Goal: Check status: Verify the current state of an ongoing process or item

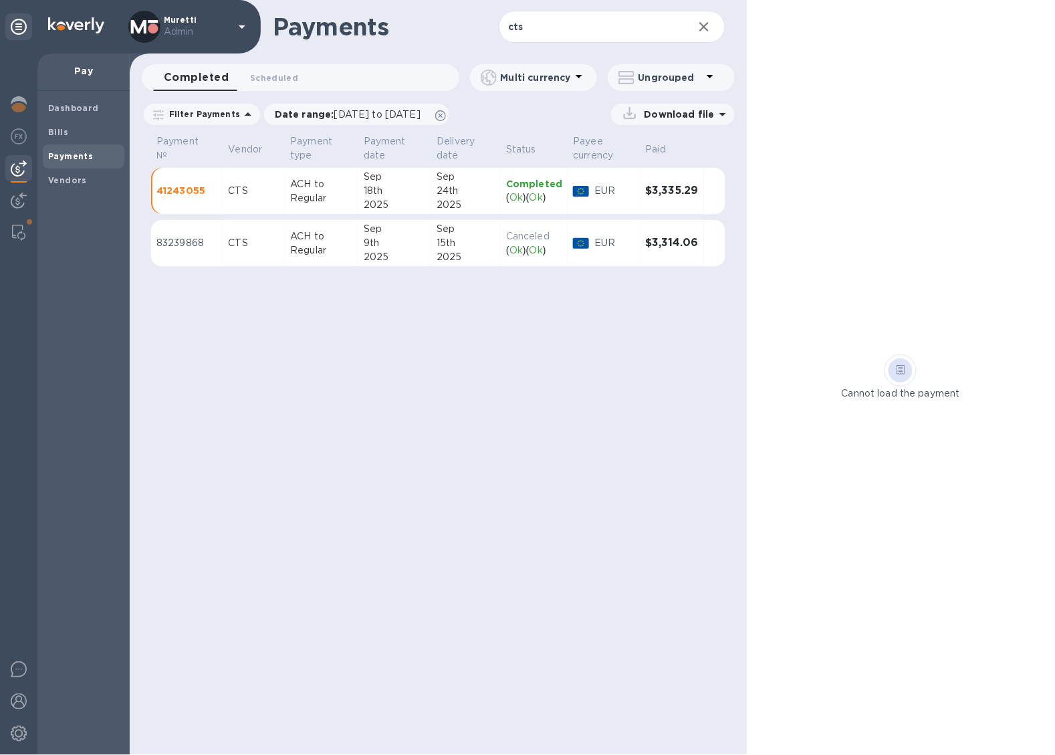
click at [225, 27] on p "Admin" at bounding box center [197, 32] width 67 height 14
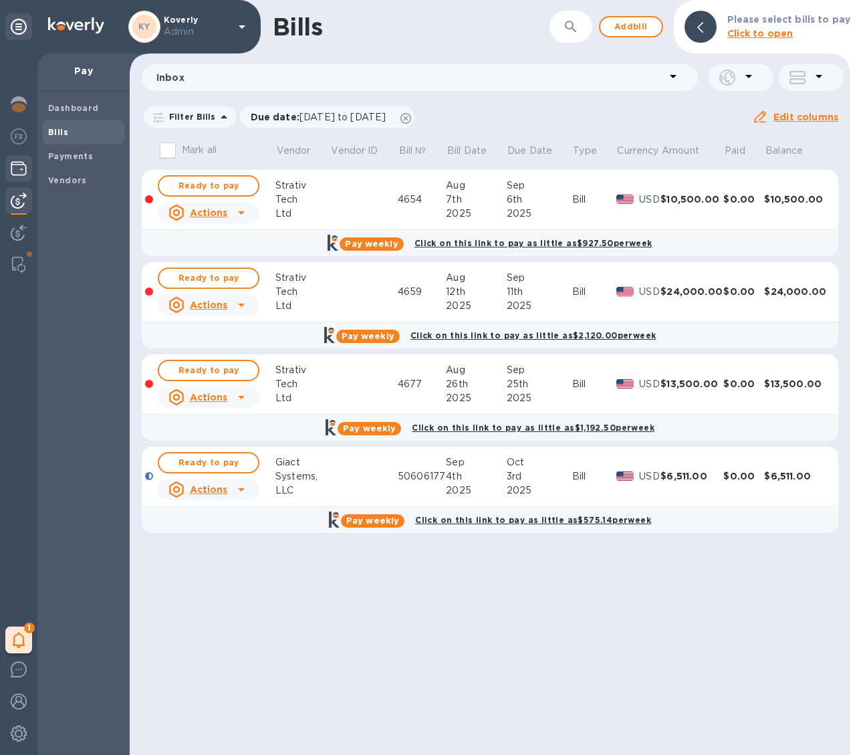
click at [25, 170] on img at bounding box center [19, 168] width 16 height 16
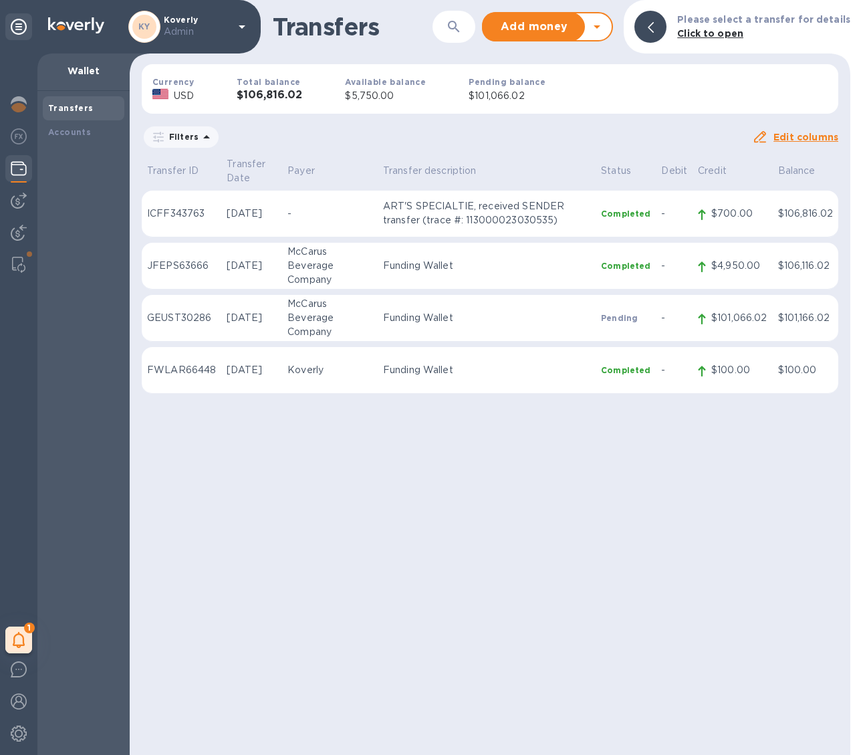
click at [851, 339] on div at bounding box center [856, 377] width 11 height 755
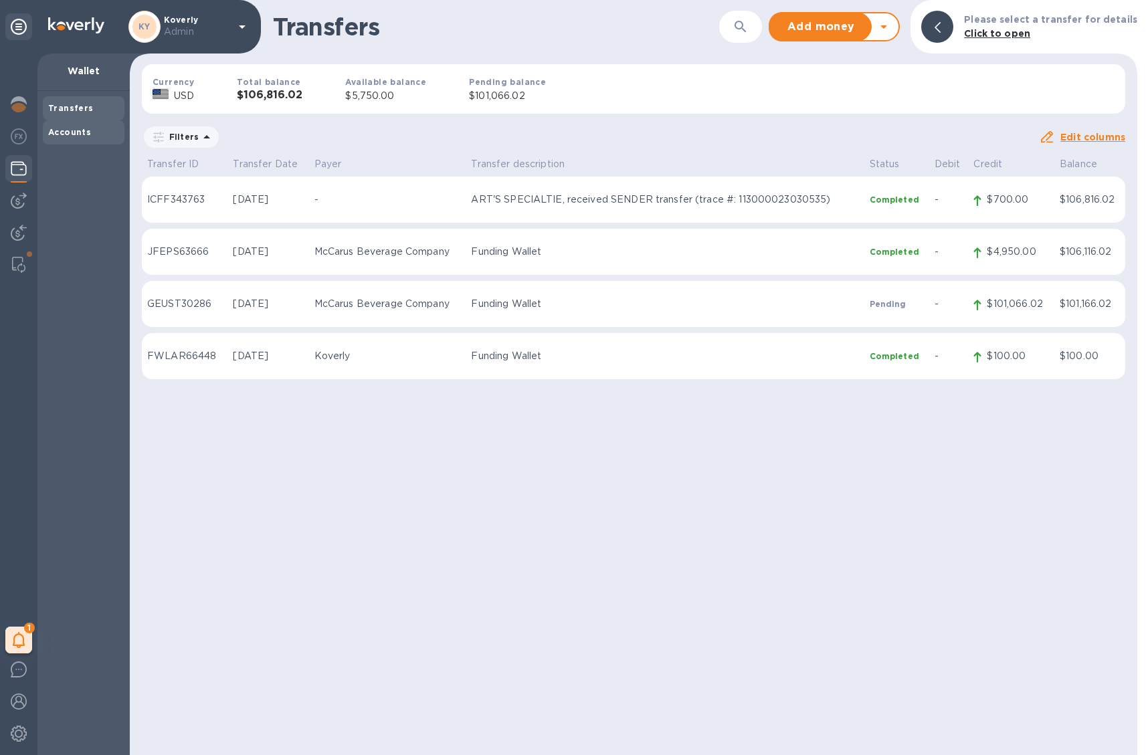
click at [74, 127] on b "Accounts" at bounding box center [69, 132] width 43 height 10
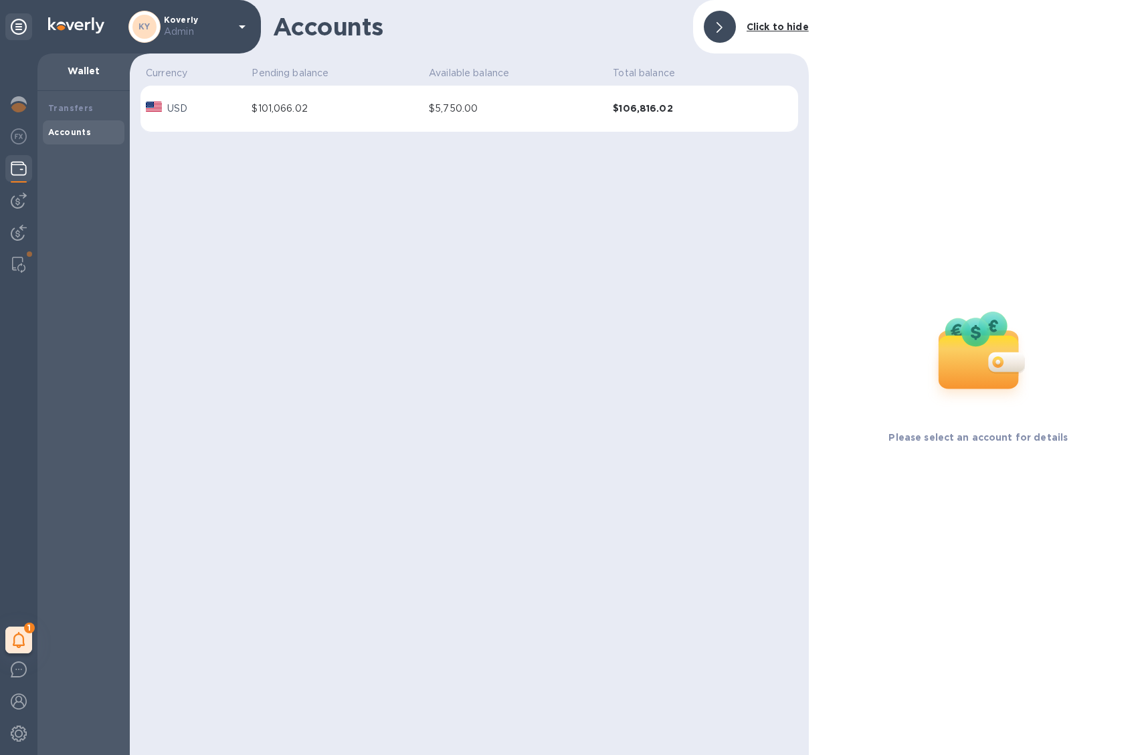
click at [673, 97] on td "$106,816.02" at bounding box center [680, 109] width 147 height 47
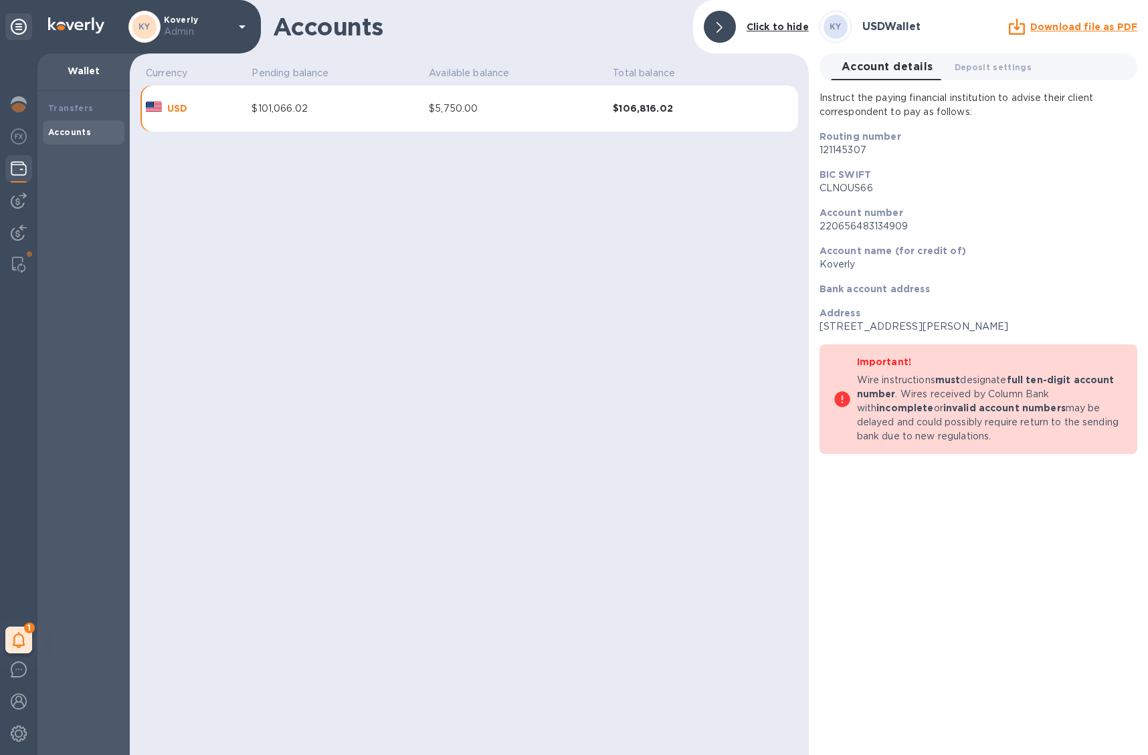
click at [861, 31] on u "Download file as PDF" at bounding box center [1083, 26] width 107 height 11
click at [76, 130] on b "Accounts" at bounding box center [69, 132] width 43 height 10
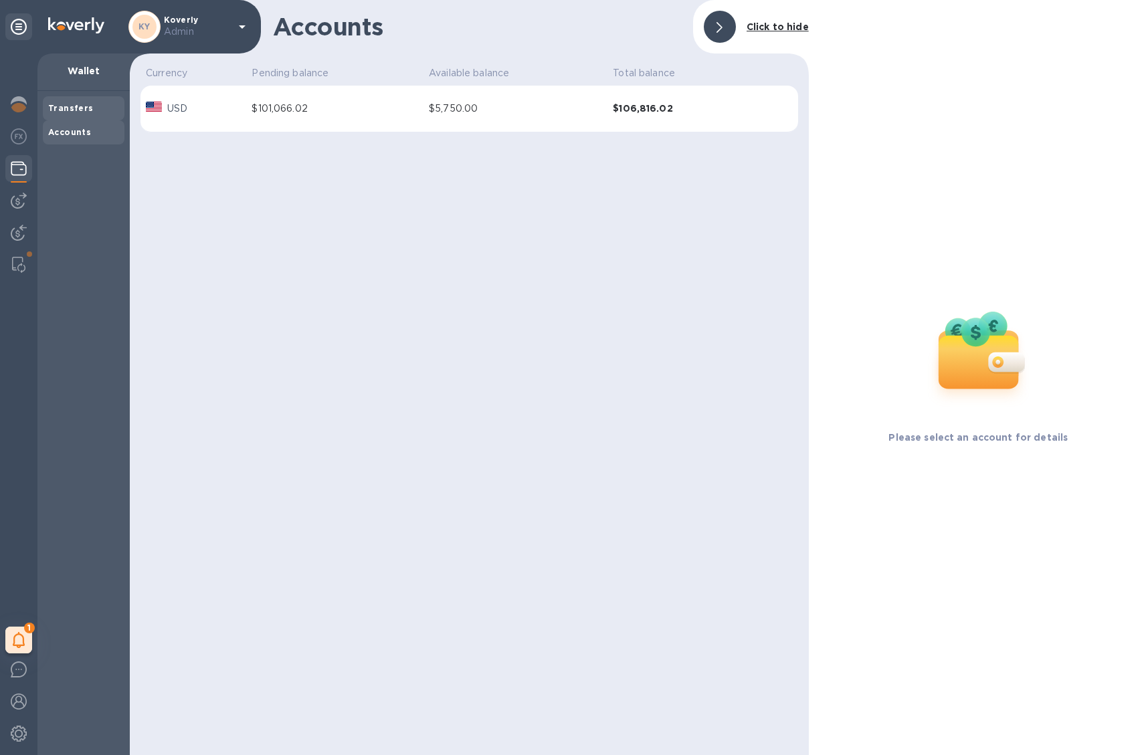
click at [75, 111] on b "Transfers" at bounding box center [70, 108] width 45 height 10
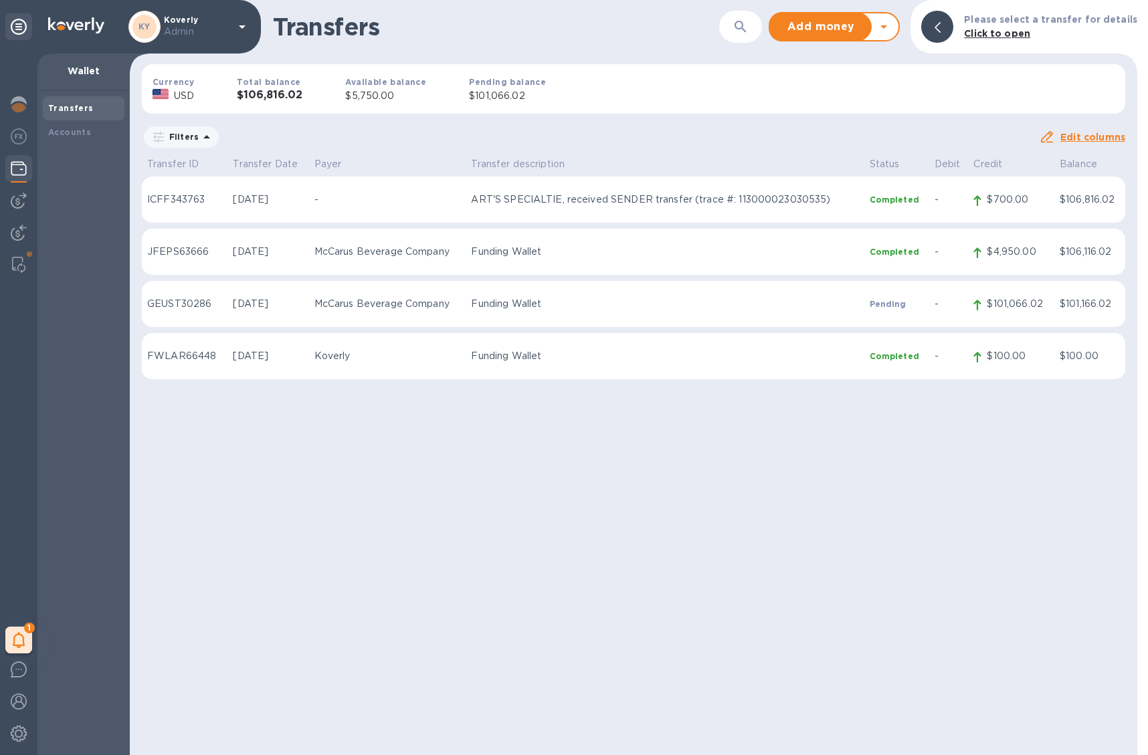
click at [861, 320] on td "Pending" at bounding box center [896, 304] width 65 height 47
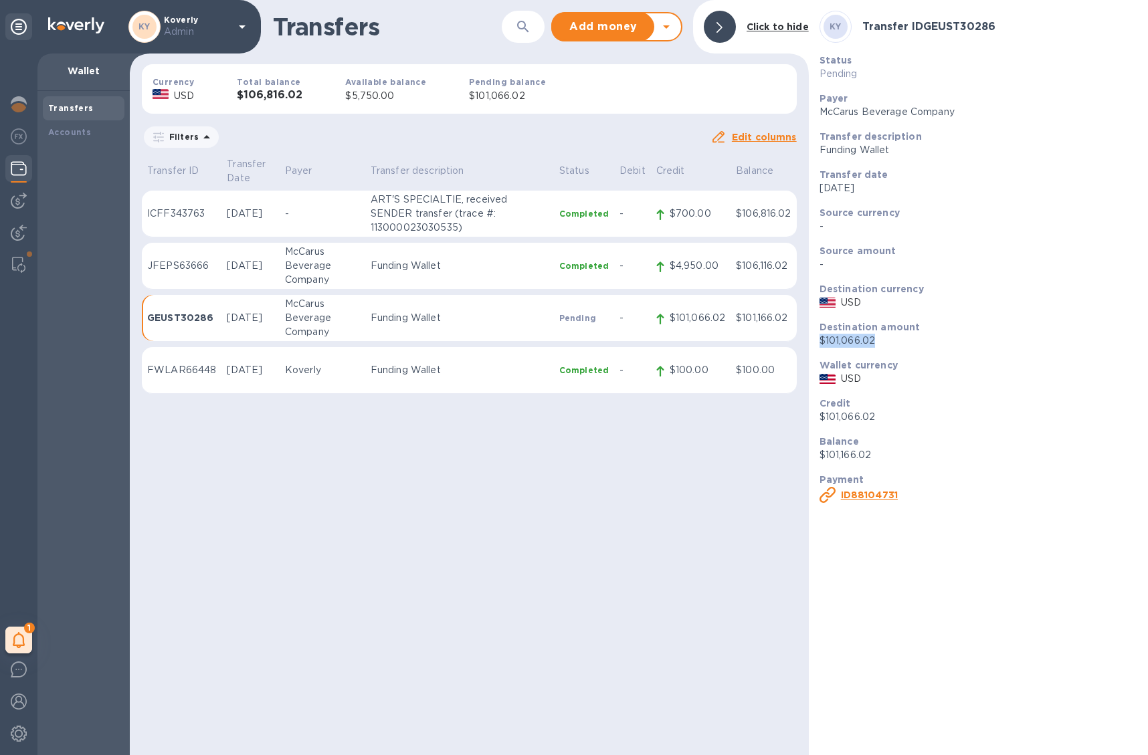
drag, startPoint x: 881, startPoint y: 341, endPoint x: 809, endPoint y: 336, distance: 71.7
click at [809, 336] on div "KY Transfer ID GEUST30286 Status Pending Payer McCarus Beverage Company Transfe…" at bounding box center [977, 377] width 339 height 755
